Goal: Task Accomplishment & Management: Manage account settings

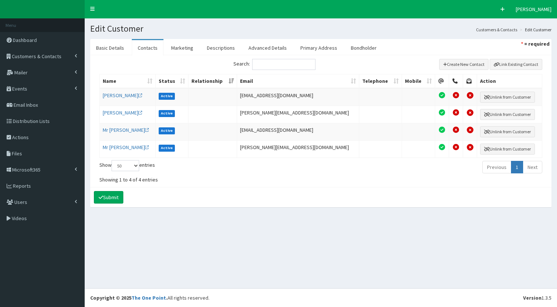
select select "50"
drag, startPoint x: 0, startPoint y: 0, endPoint x: 79, endPoint y: 56, distance: 97.4
click at [79, 56] on span at bounding box center [78, 56] width 6 height 4
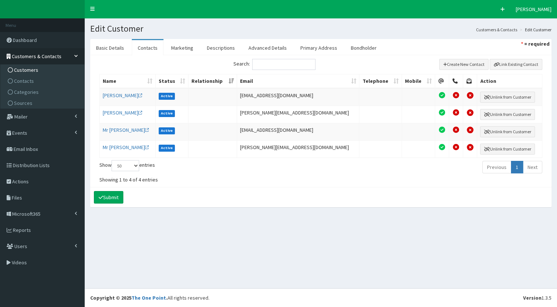
click at [29, 71] on span "Customers" at bounding box center [26, 70] width 24 height 7
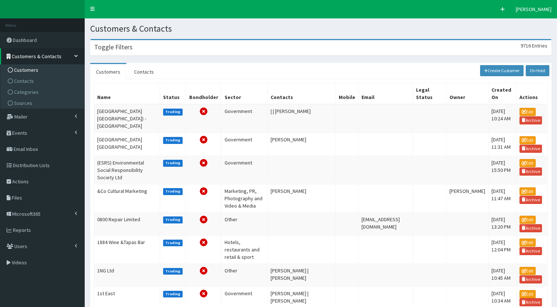
click at [147, 47] on div "Toggle Filters 9716 Entries" at bounding box center [321, 47] width 460 height 15
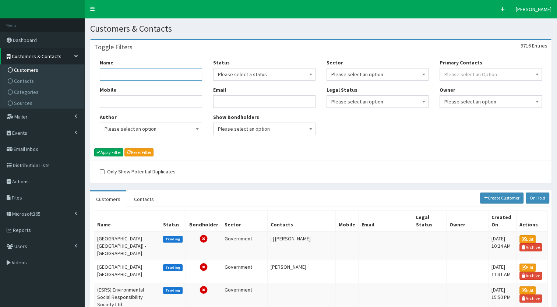
click at [135, 73] on input "Name" at bounding box center [151, 74] width 102 height 13
type input "tigers trust"
click at [112, 151] on button "Apply Filter" at bounding box center [108, 152] width 29 height 8
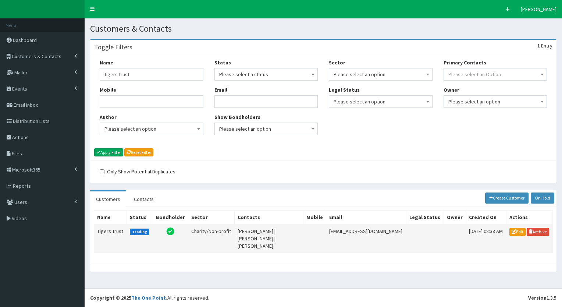
click at [116, 231] on td "Tigers Trust" at bounding box center [110, 238] width 33 height 29
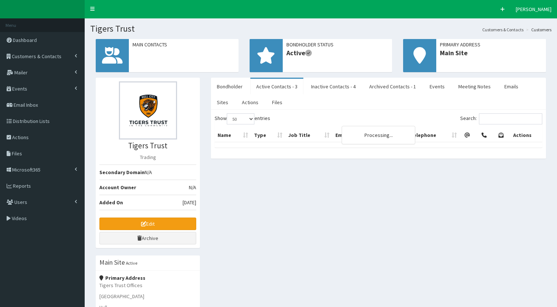
select select "50"
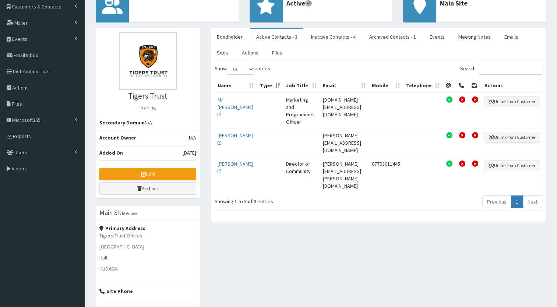
scroll to position [50, 0]
click at [169, 174] on link "Edit" at bounding box center [147, 173] width 97 height 13
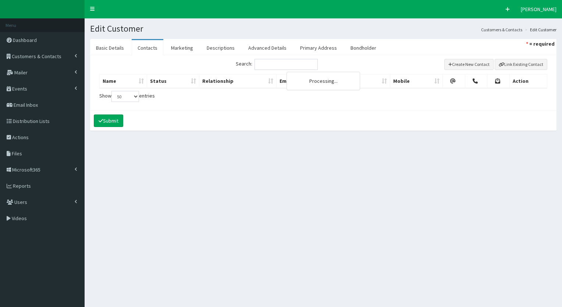
select select "50"
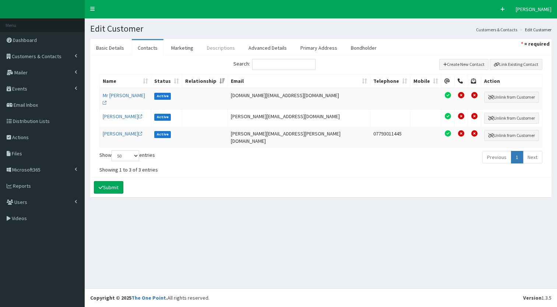
click at [225, 45] on link "Descriptions" at bounding box center [221, 47] width 40 height 15
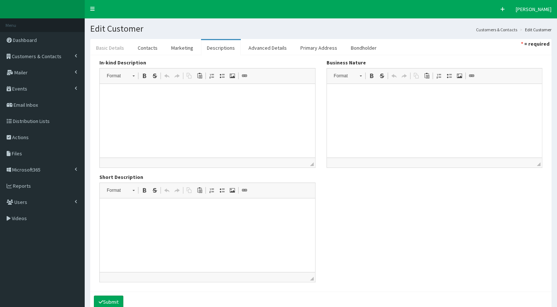
click at [118, 51] on link "Basic Details" at bounding box center [110, 47] width 40 height 15
